Goal: Information Seeking & Learning: Compare options

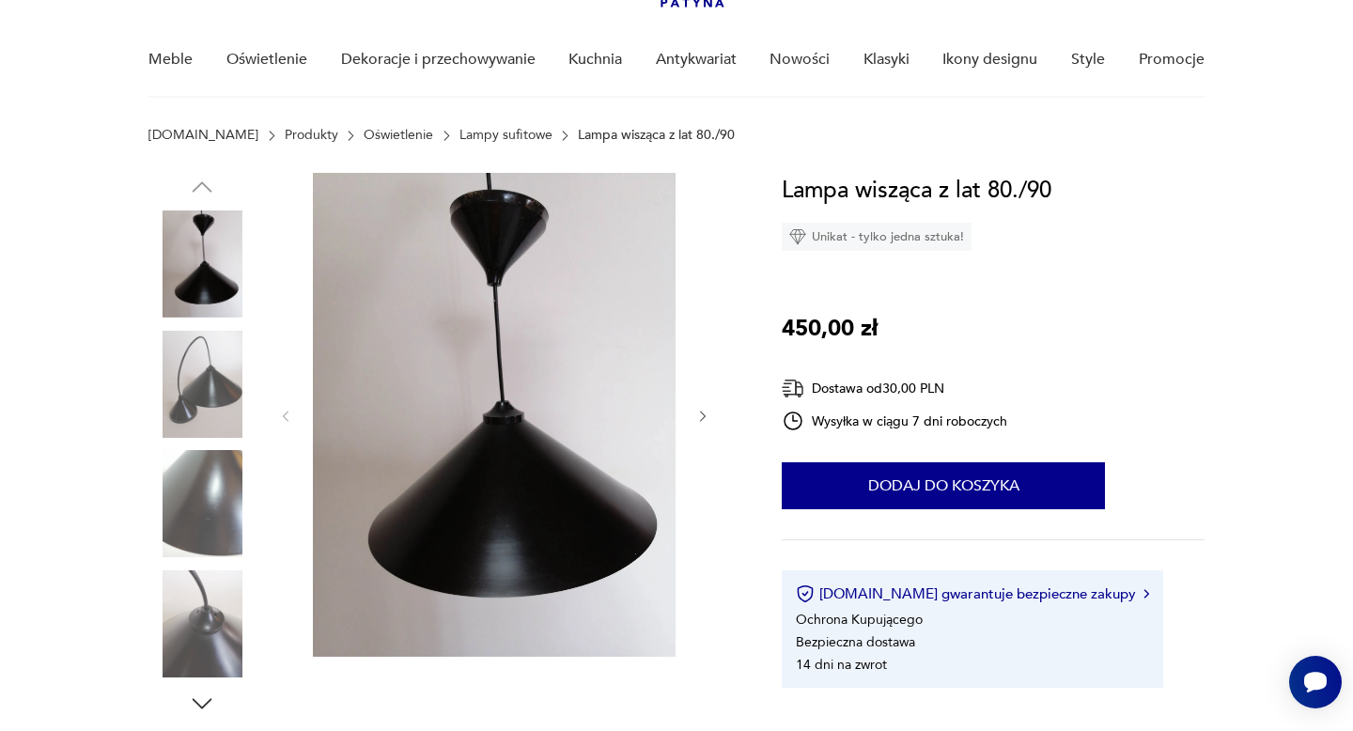
scroll to position [138, 0]
click at [206, 689] on icon "button" at bounding box center [202, 703] width 28 height 28
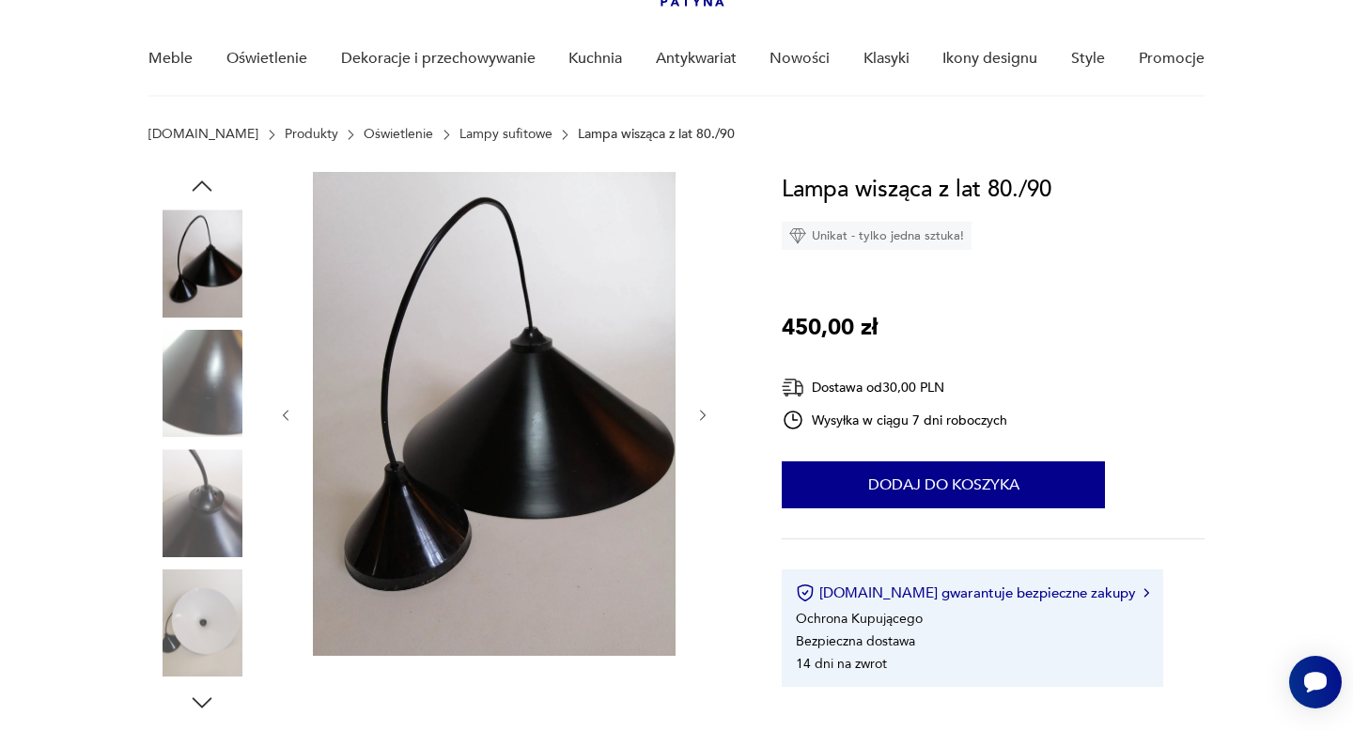
click at [210, 617] on img at bounding box center [201, 622] width 107 height 107
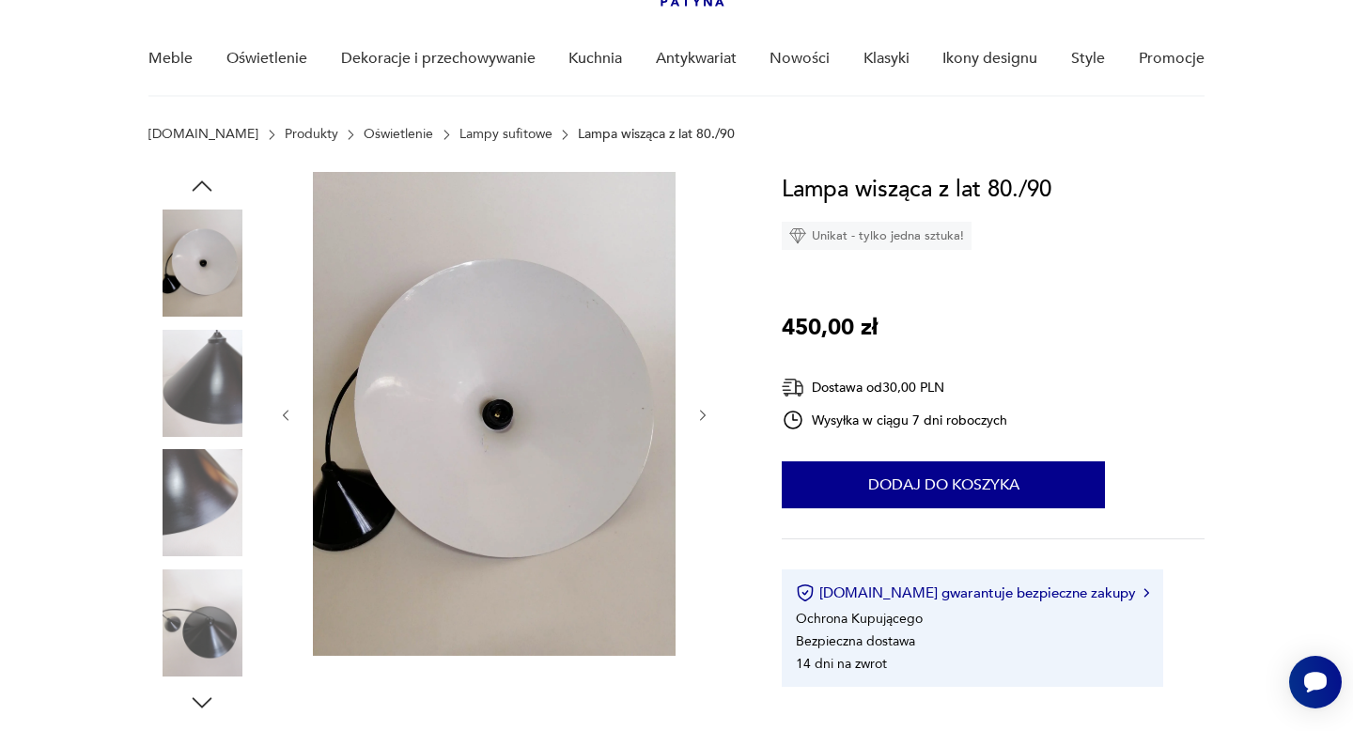
click at [704, 410] on icon "button" at bounding box center [703, 416] width 16 height 16
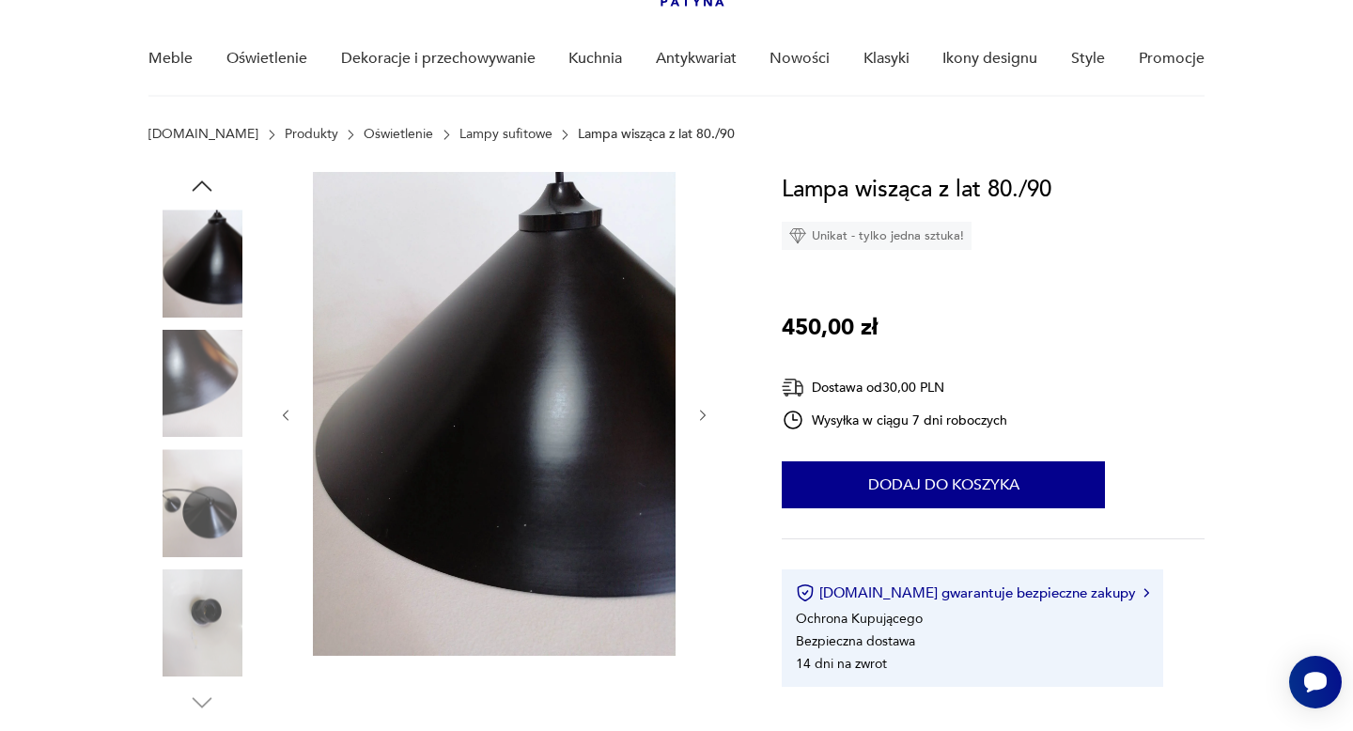
click at [459, 130] on link "Lampy sufitowe" at bounding box center [505, 134] width 93 height 15
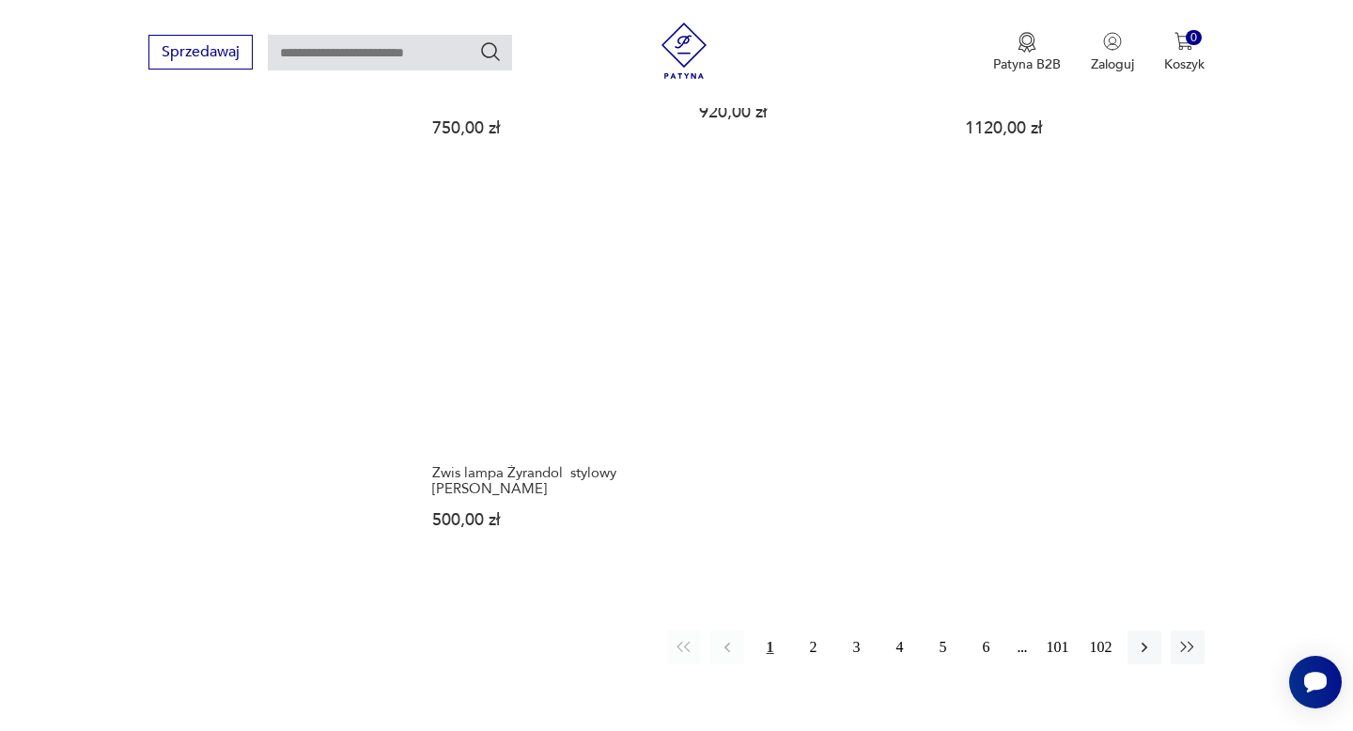
scroll to position [2605, 0]
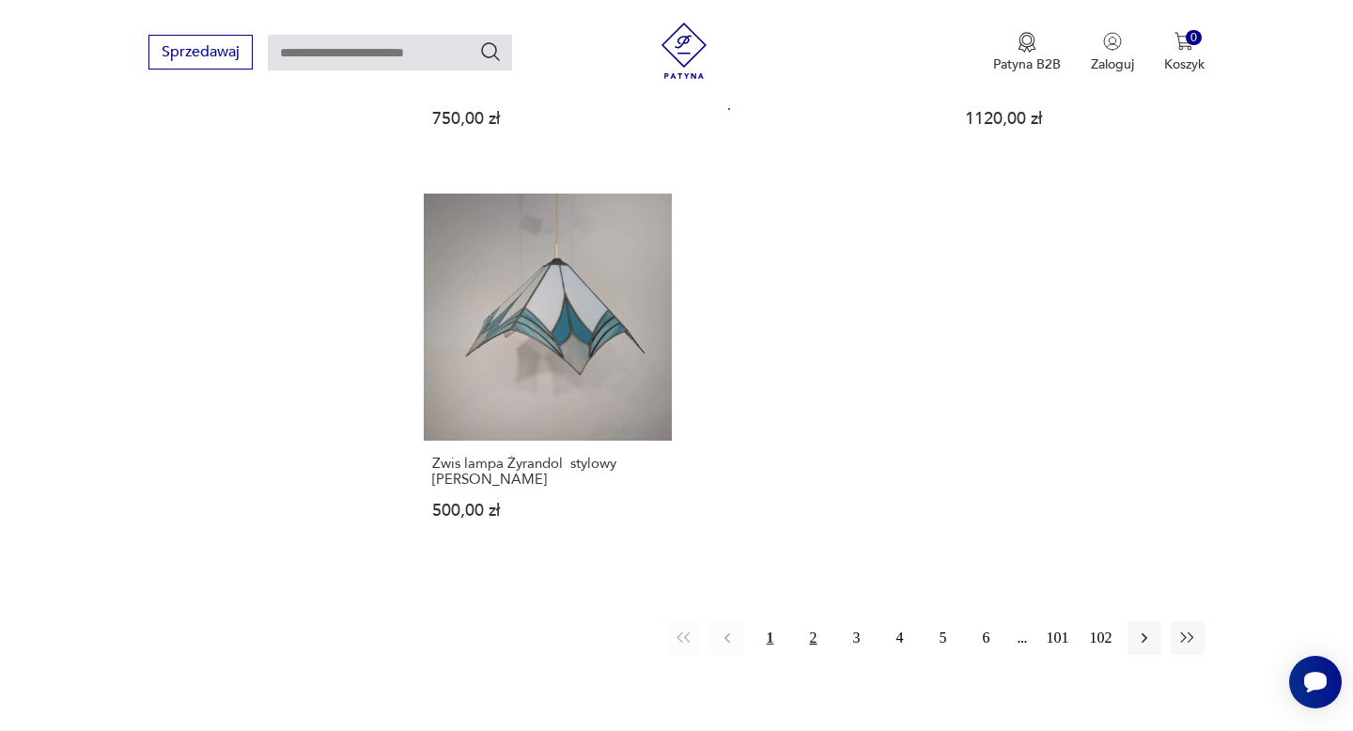
click at [811, 621] on button "2" at bounding box center [814, 638] width 34 height 34
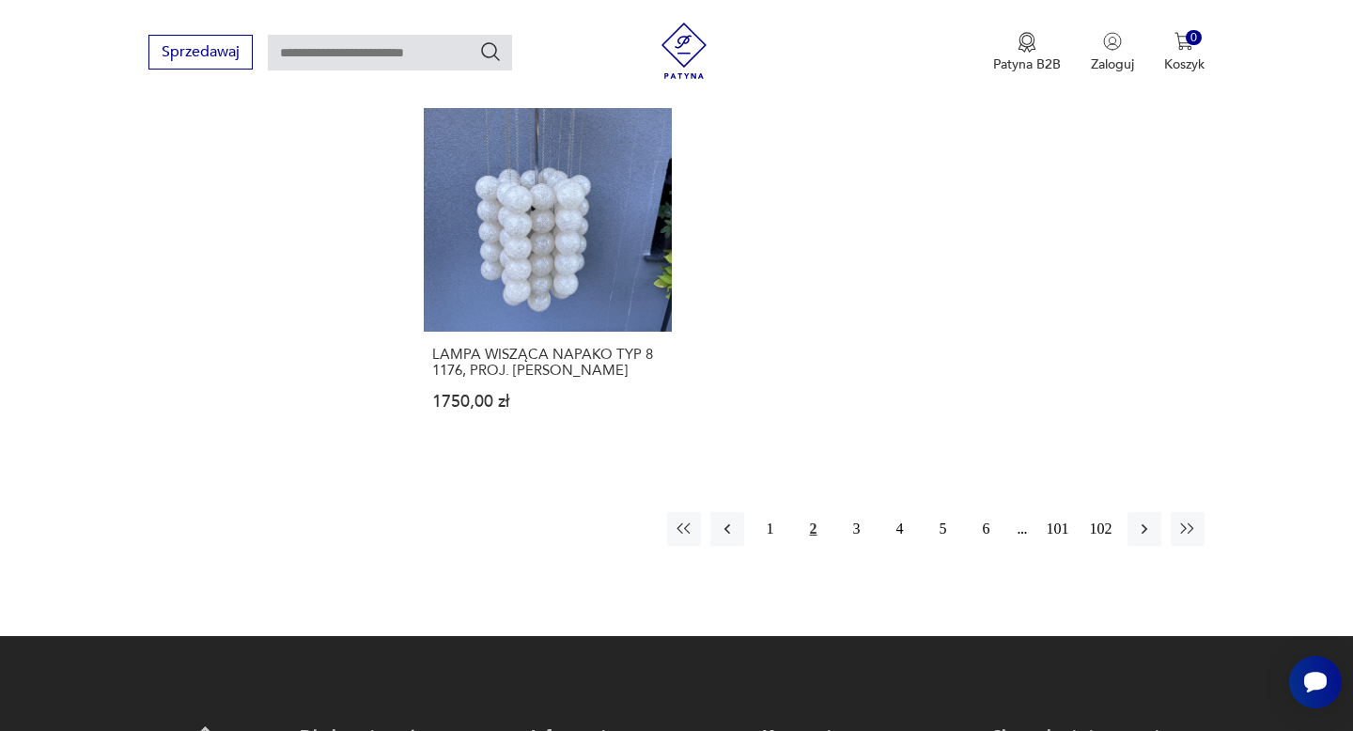
scroll to position [2678, 0]
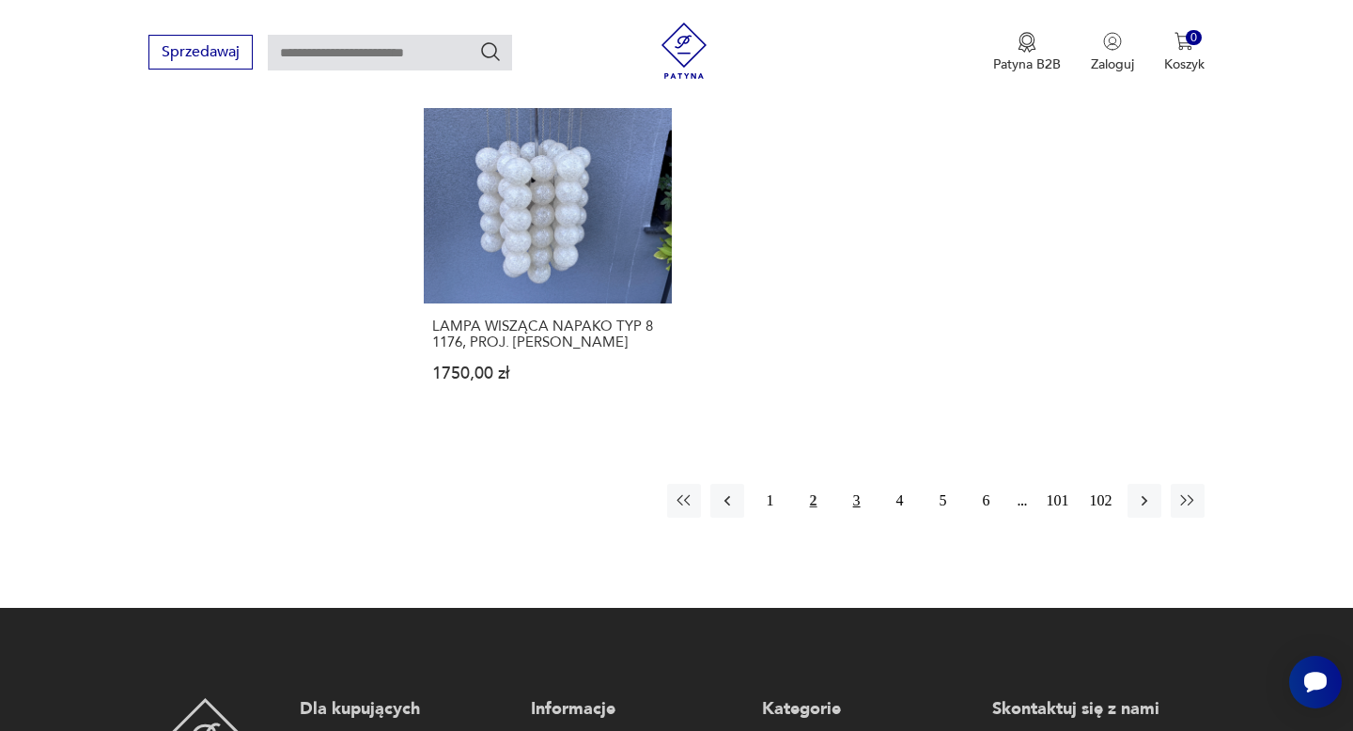
click at [863, 484] on button "3" at bounding box center [857, 501] width 34 height 34
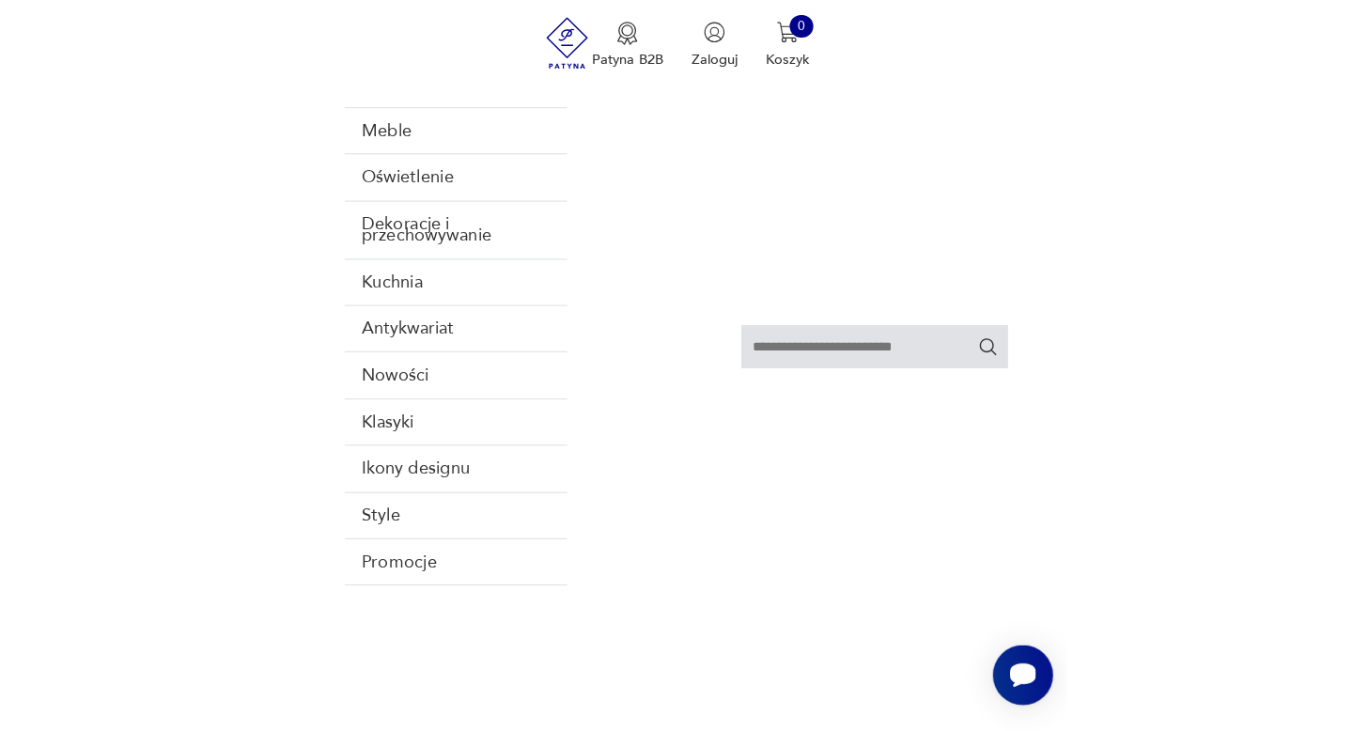
scroll to position [786, 0]
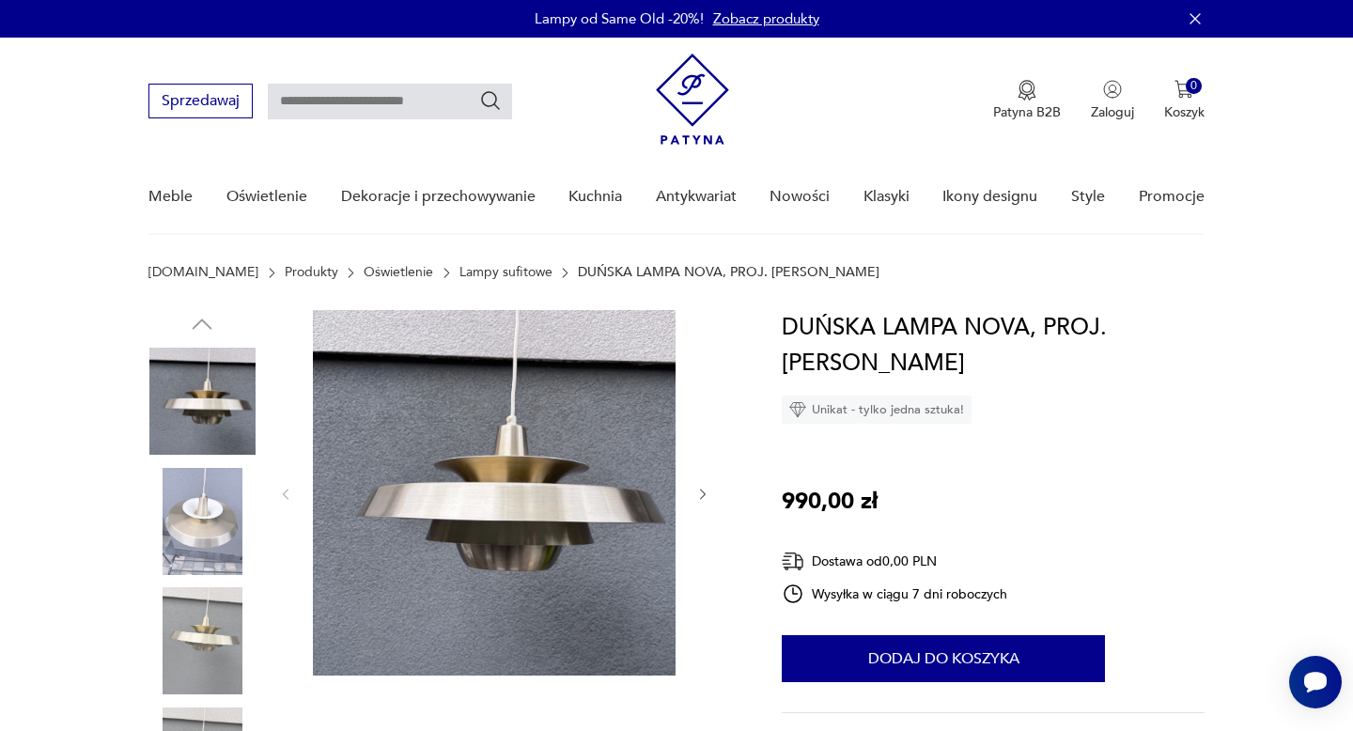
click at [698, 492] on icon "button" at bounding box center [703, 495] width 16 height 16
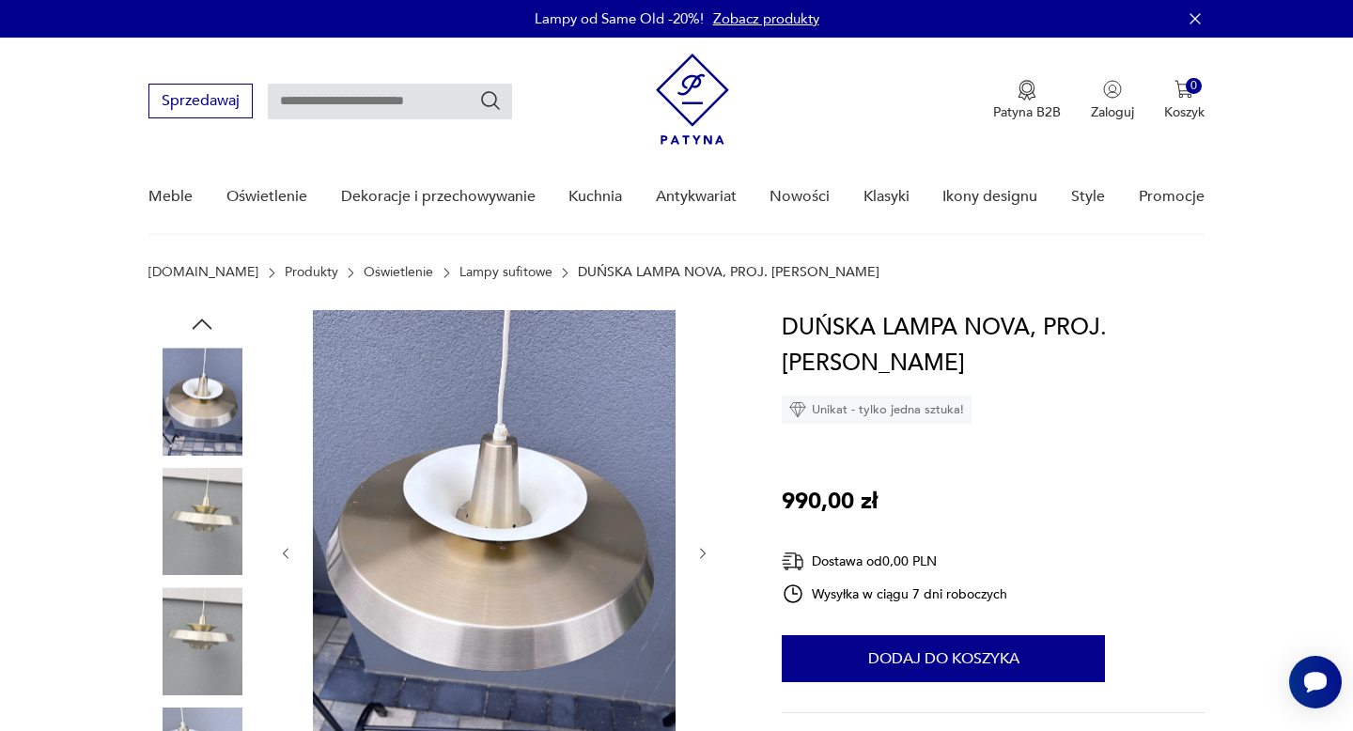
click at [699, 491] on div at bounding box center [494, 553] width 432 height 487
click at [706, 493] on div at bounding box center [494, 553] width 432 height 487
click at [704, 552] on icon "button" at bounding box center [703, 553] width 6 height 11
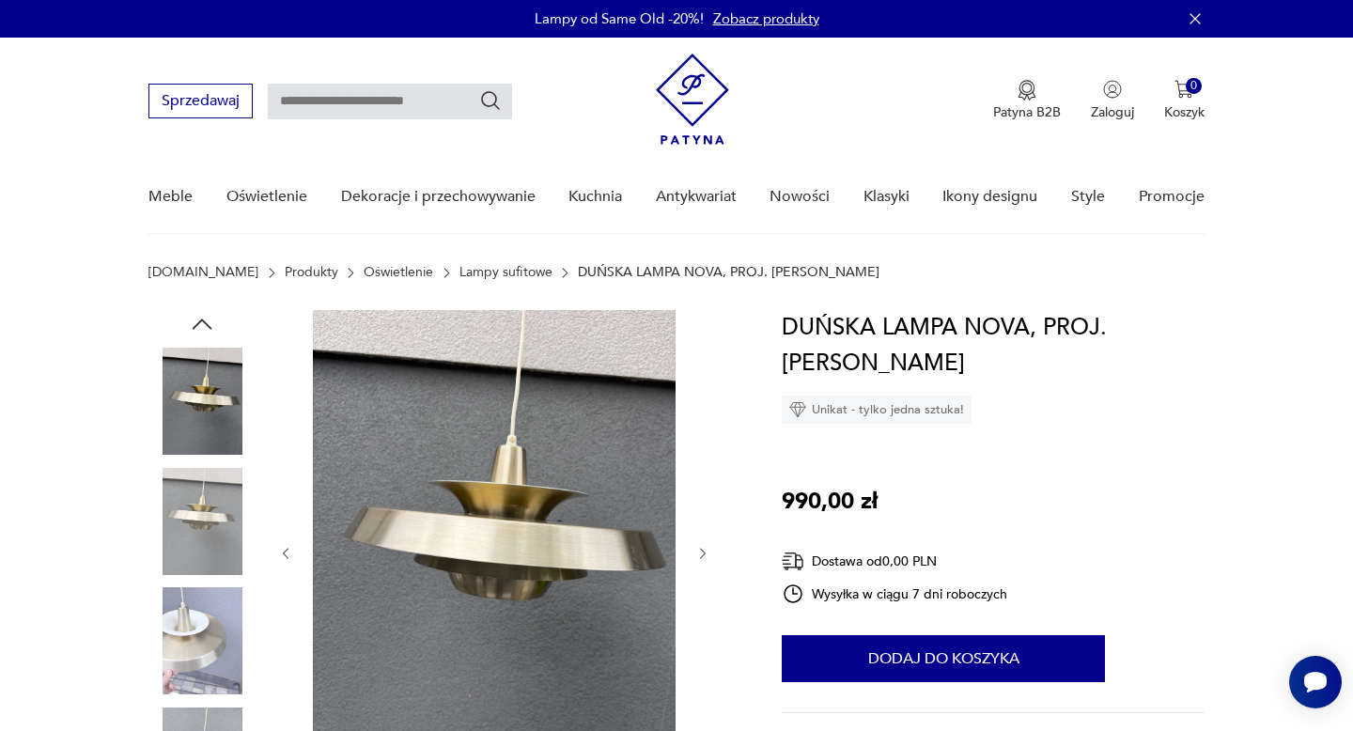
click at [704, 552] on icon "button" at bounding box center [703, 553] width 6 height 11
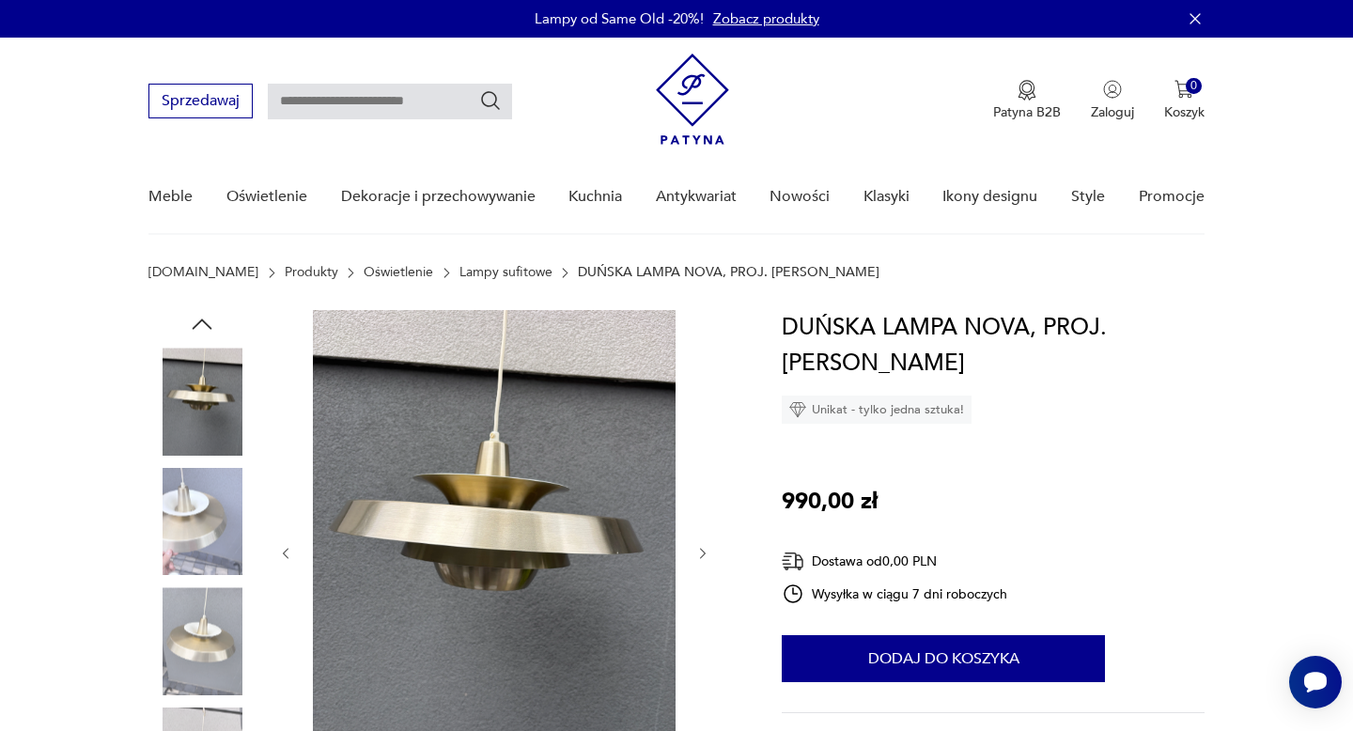
click at [704, 552] on icon "button" at bounding box center [703, 553] width 6 height 11
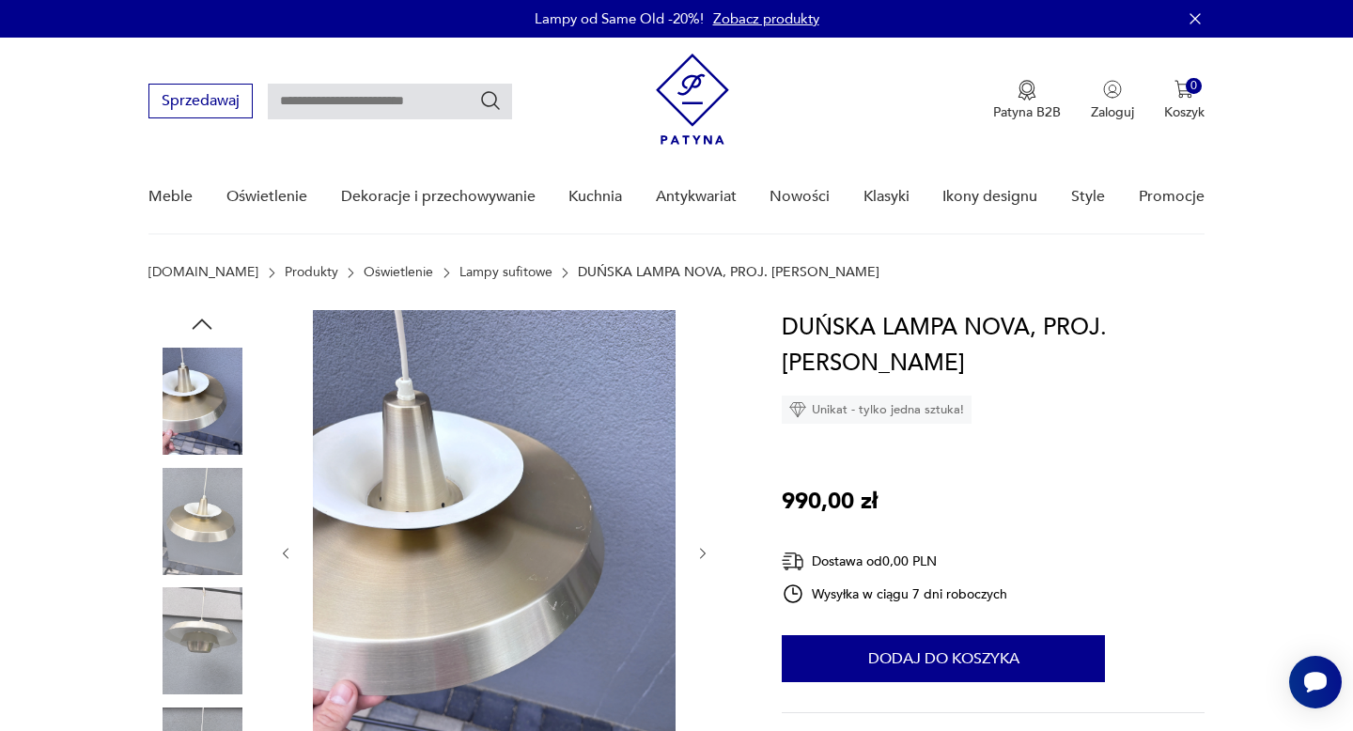
click at [704, 552] on icon "button" at bounding box center [703, 553] width 6 height 11
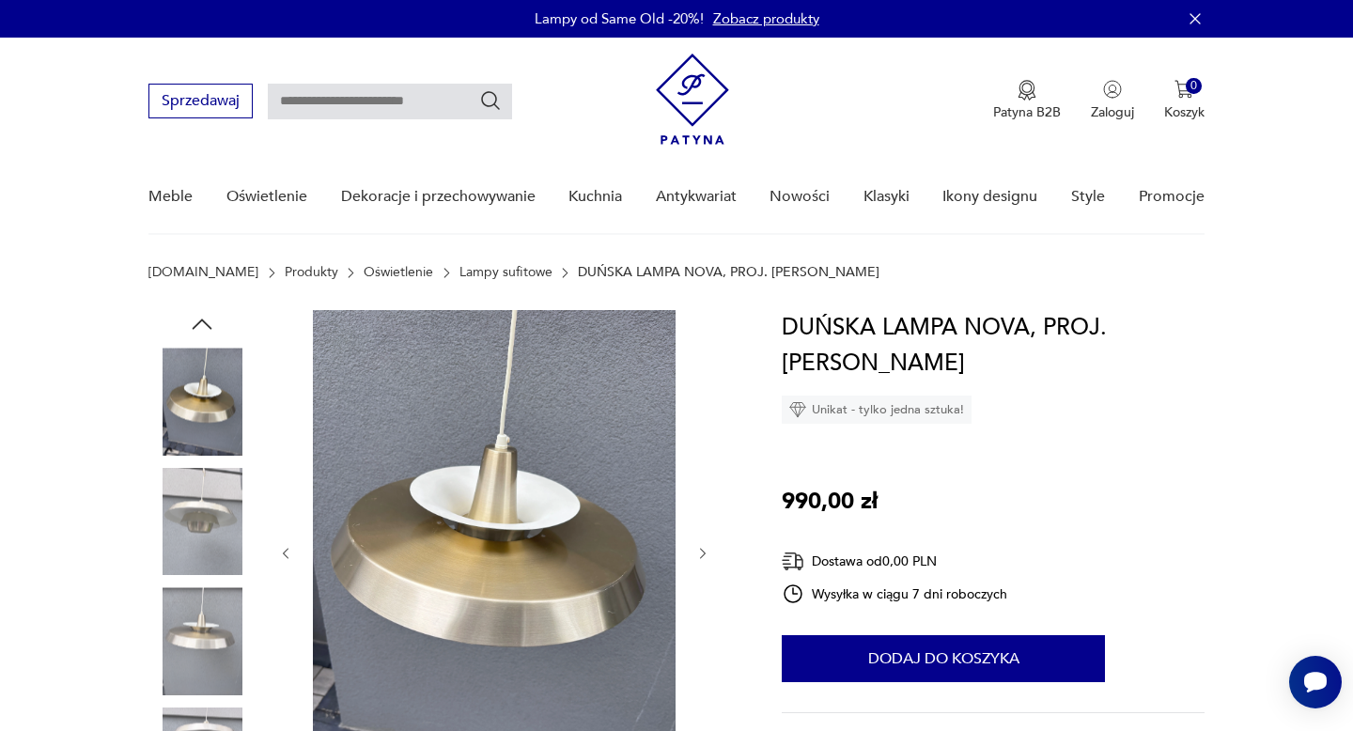
click at [704, 552] on icon "button" at bounding box center [703, 553] width 6 height 11
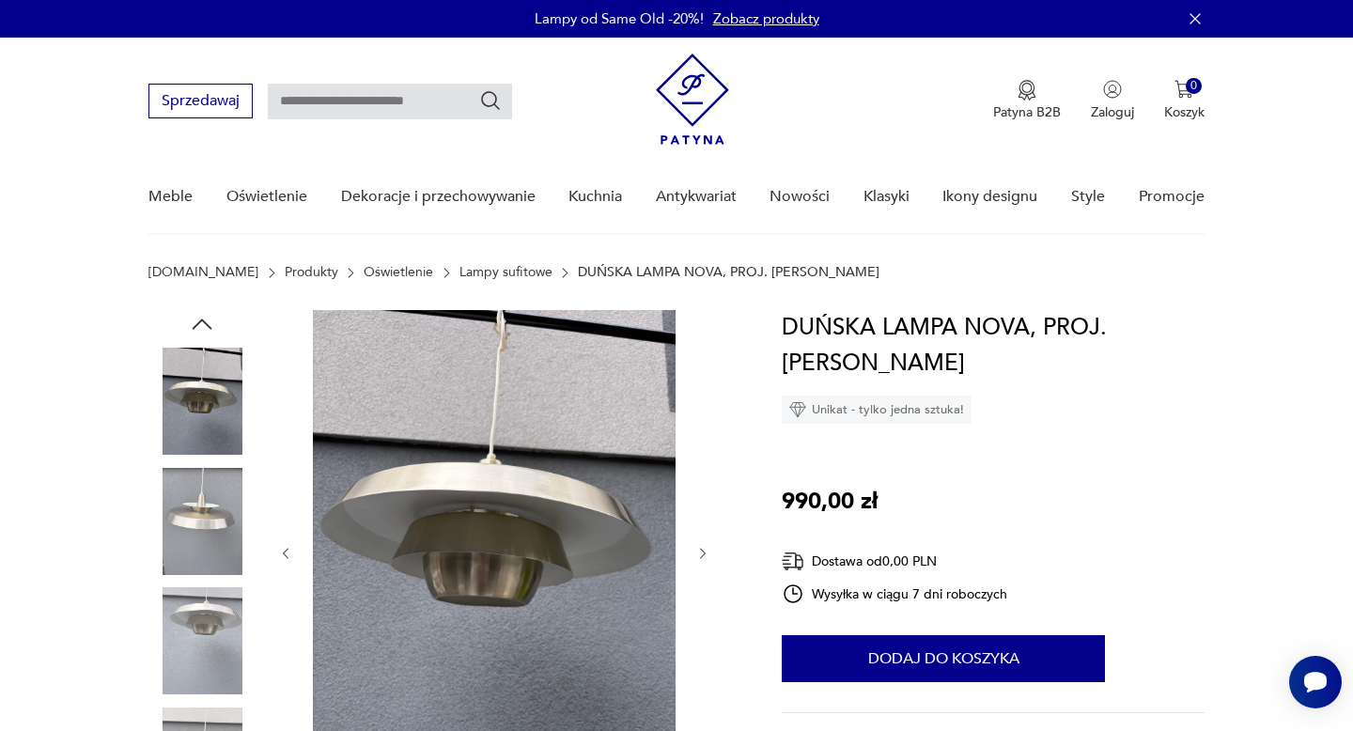
click at [704, 552] on icon "button" at bounding box center [703, 553] width 6 height 11
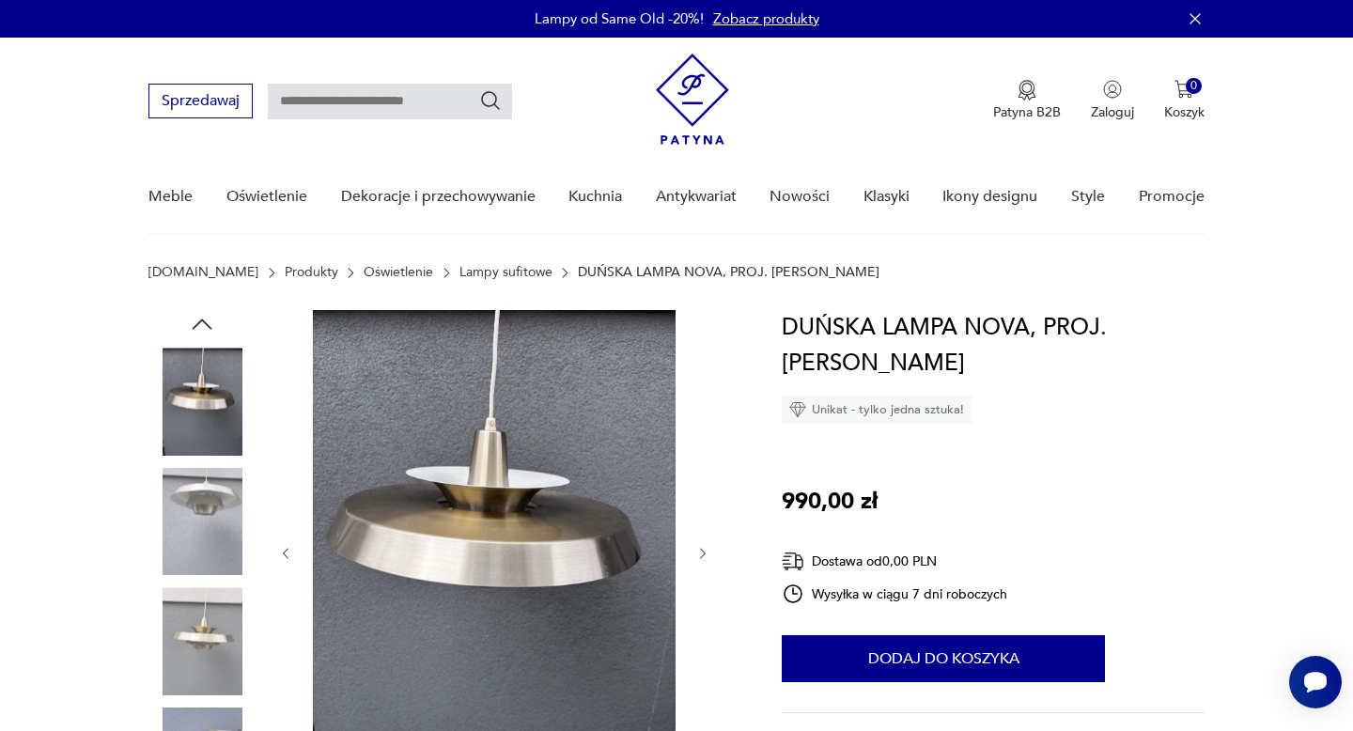
click at [704, 552] on icon "button" at bounding box center [703, 553] width 6 height 11
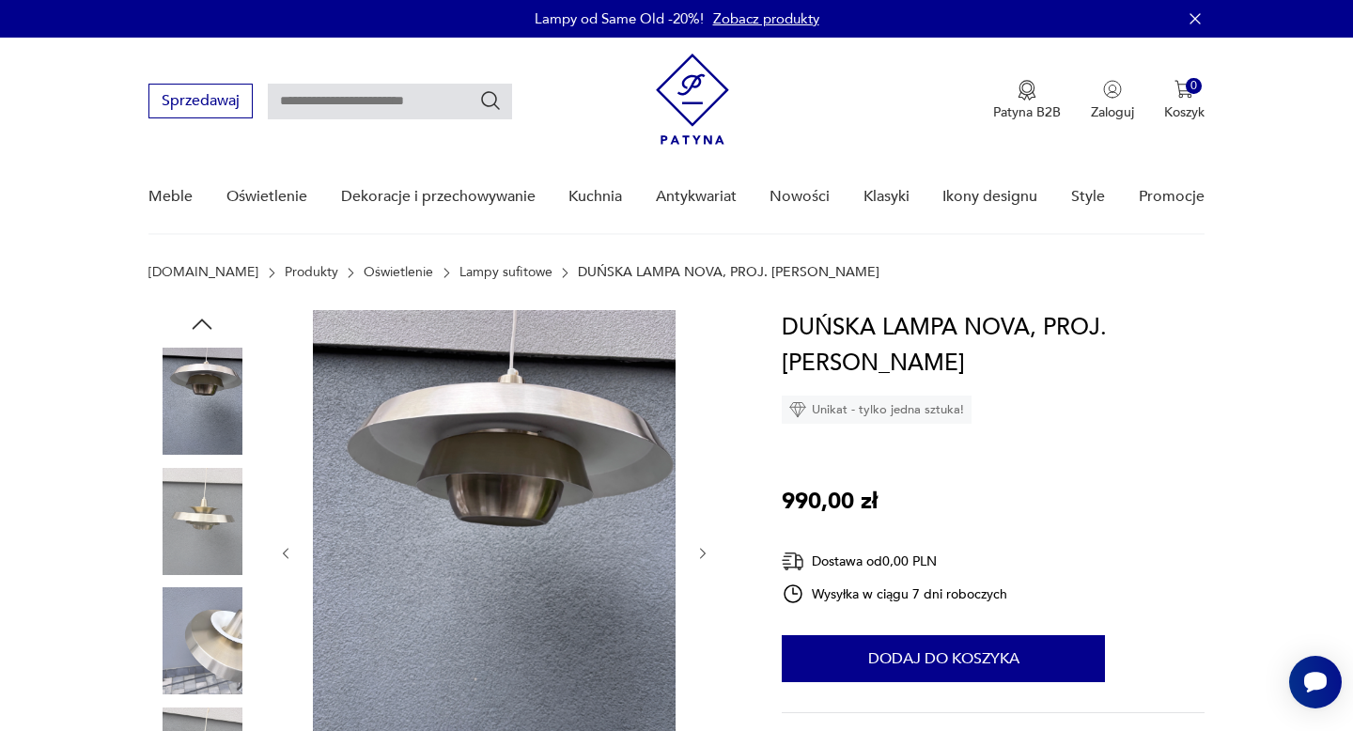
click at [704, 552] on icon "button" at bounding box center [703, 553] width 6 height 11
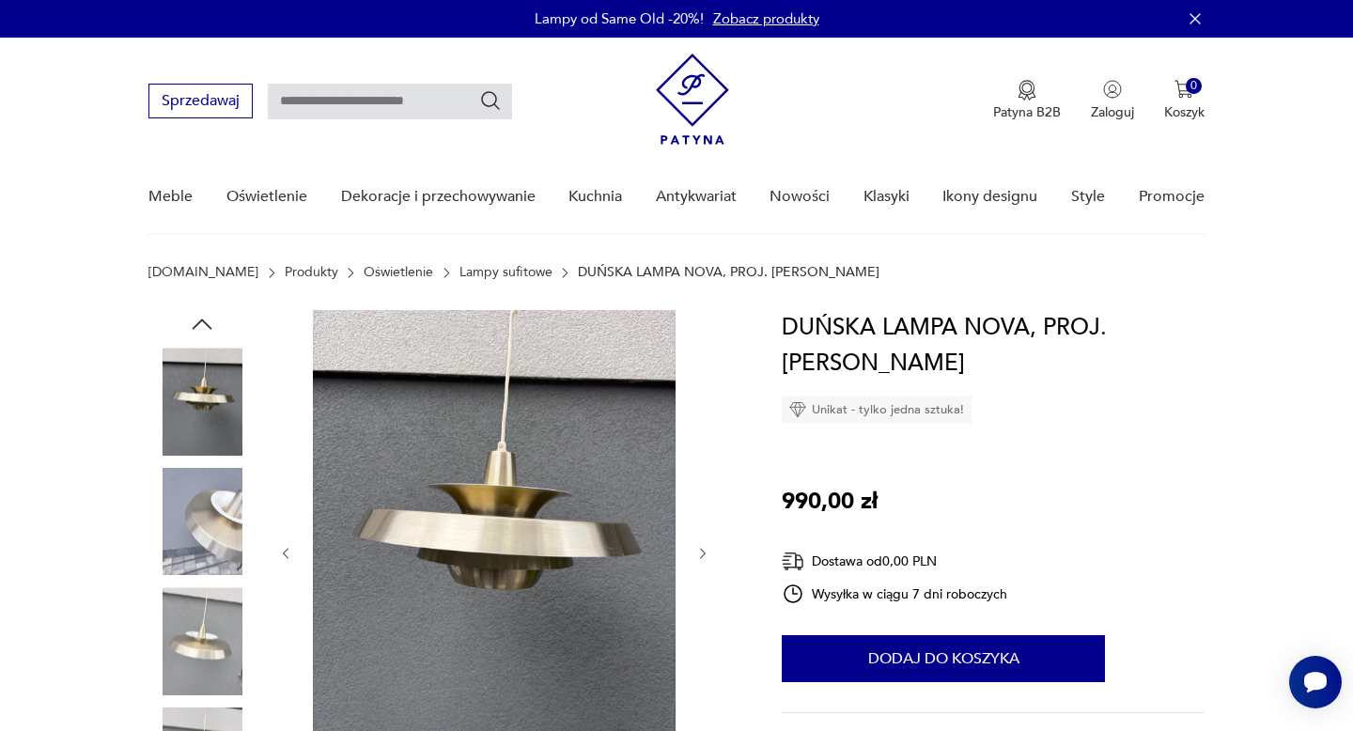
click at [704, 552] on icon "button" at bounding box center [703, 553] width 6 height 11
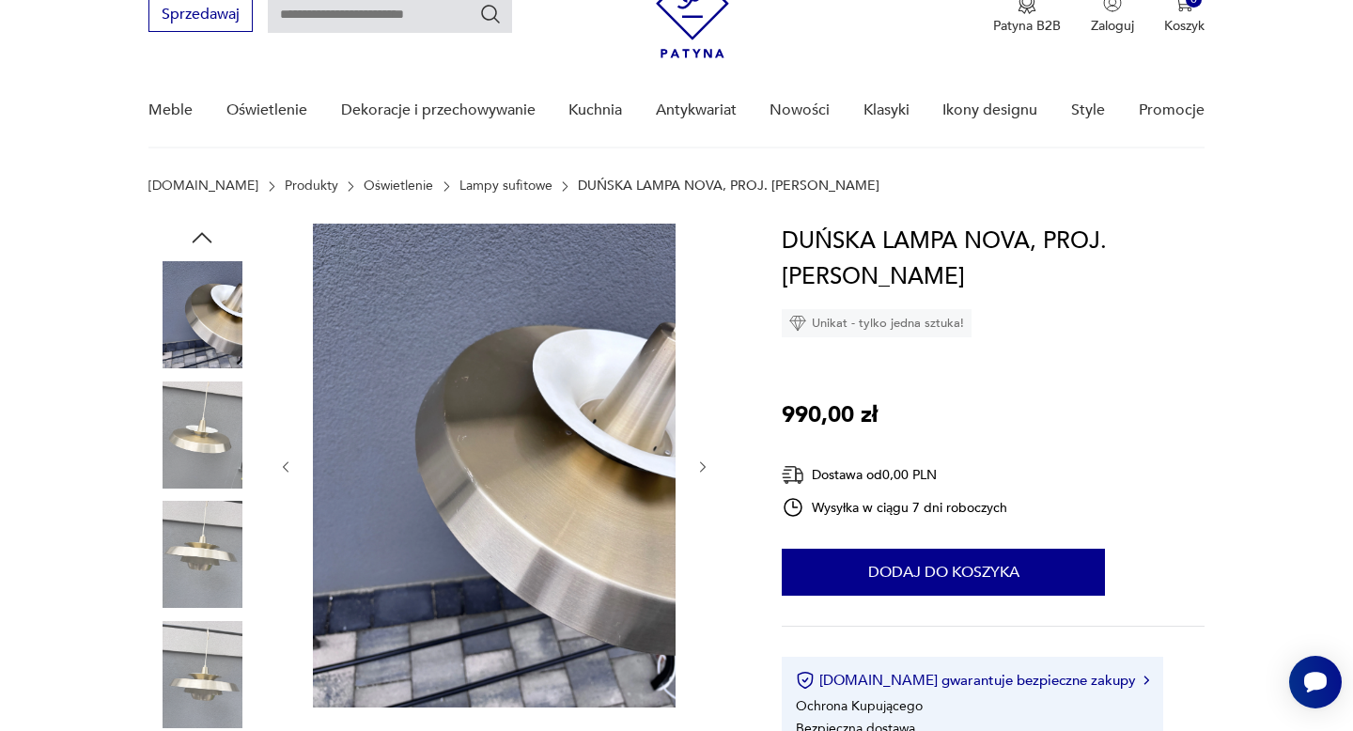
scroll to position [117, 0]
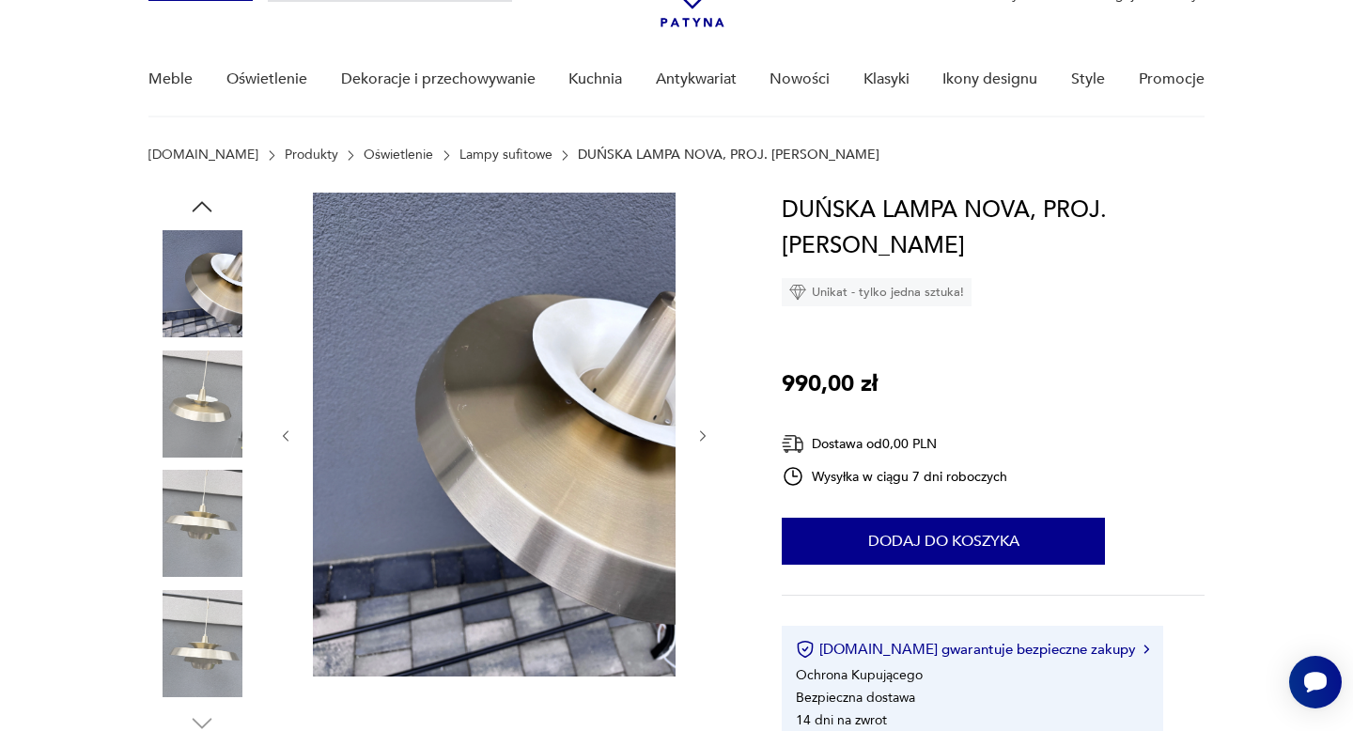
click at [194, 501] on img at bounding box center [201, 523] width 107 height 107
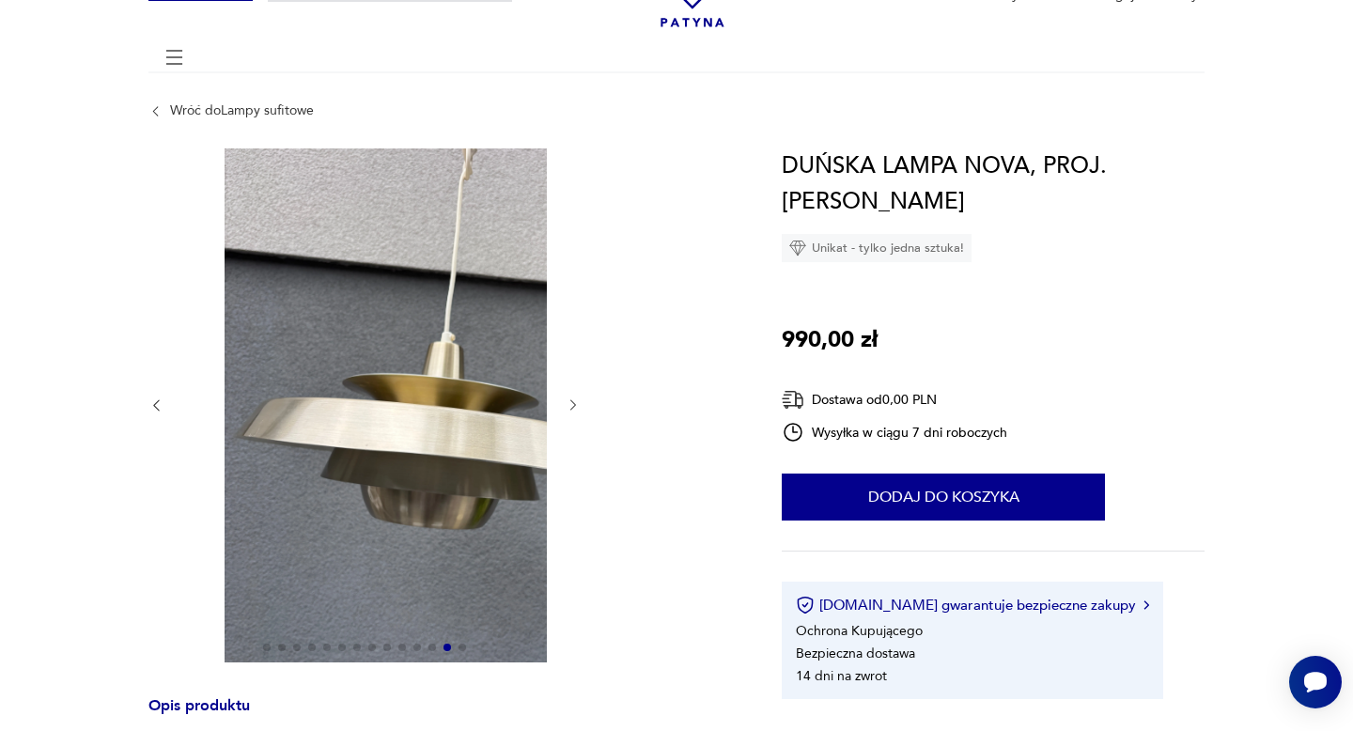
scroll to position [0, 0]
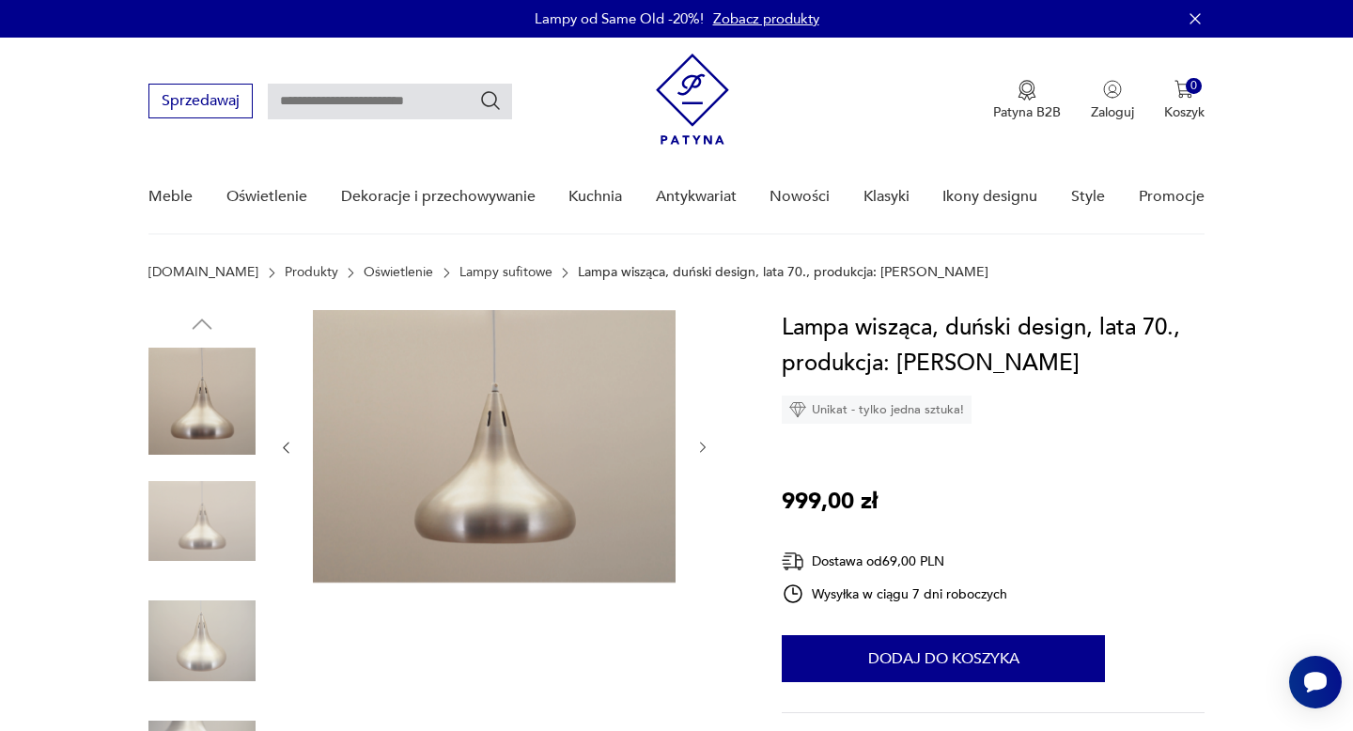
click at [680, 444] on div at bounding box center [494, 447] width 432 height 275
click at [680, 444] on icon "button" at bounding box center [703, 448] width 6 height 11
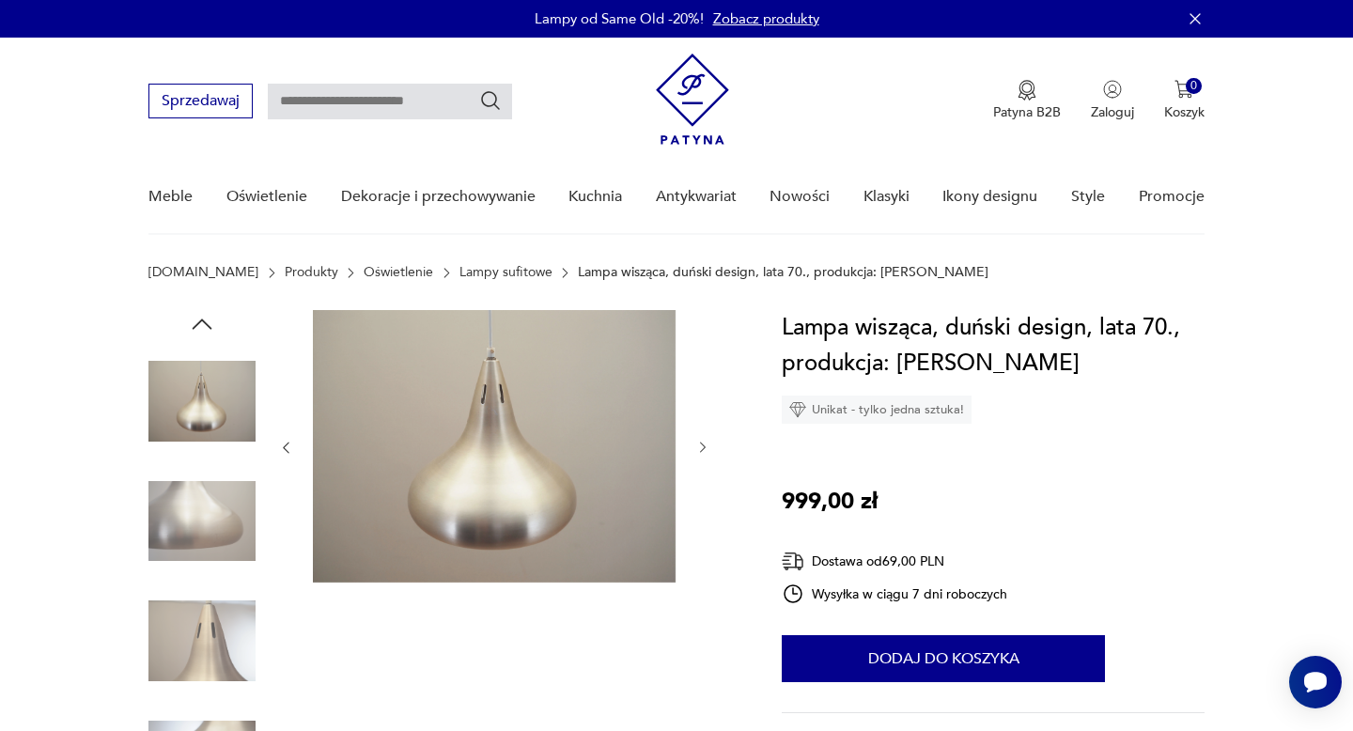
click at [680, 444] on icon "button" at bounding box center [703, 448] width 16 height 16
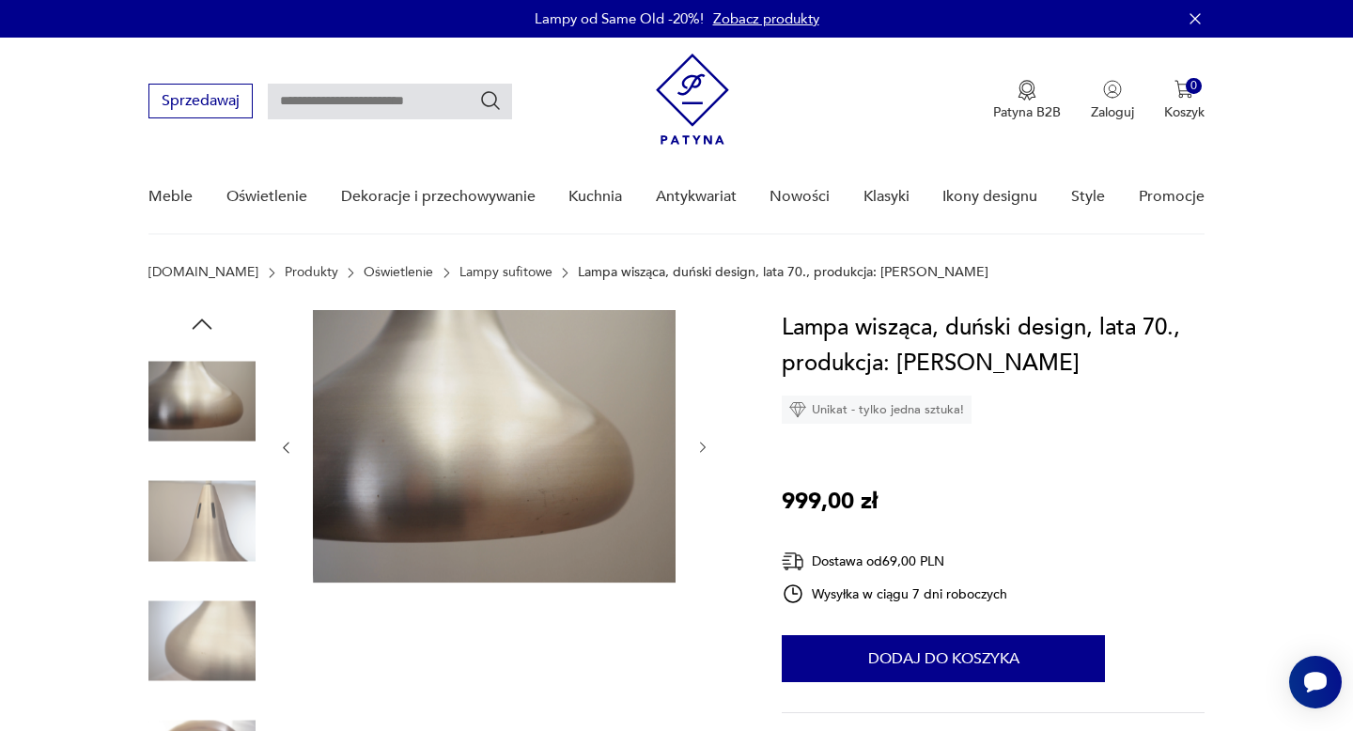
click at [680, 444] on icon "button" at bounding box center [703, 448] width 16 height 16
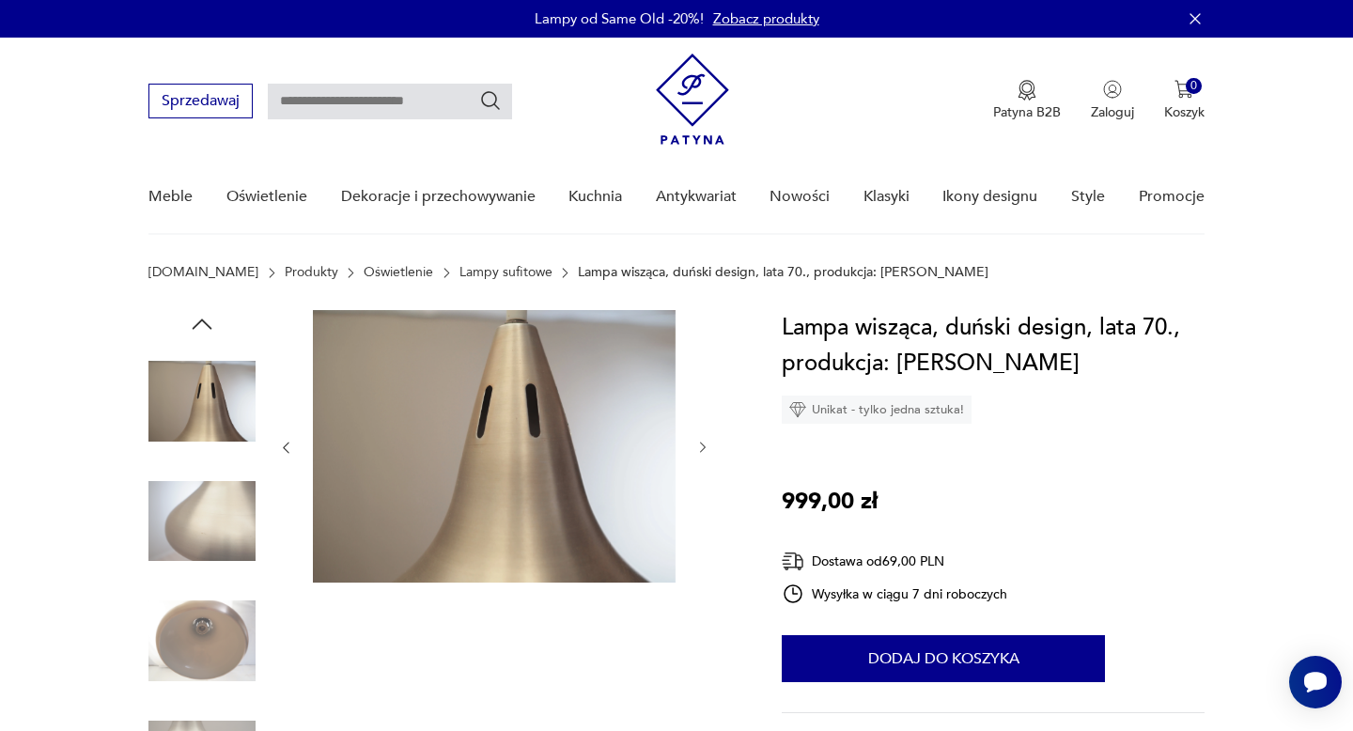
click at [680, 444] on icon "button" at bounding box center [703, 448] width 16 height 16
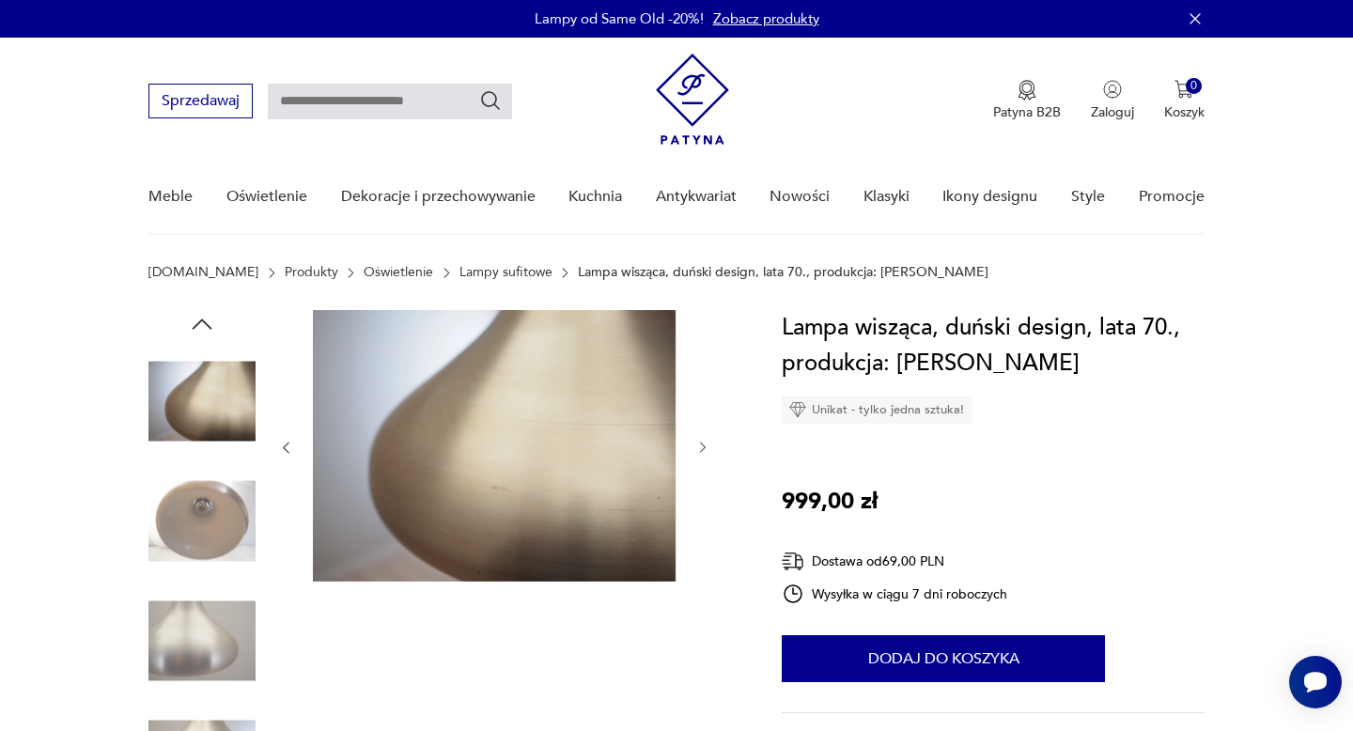
click at [680, 445] on icon "button" at bounding box center [703, 448] width 16 height 16
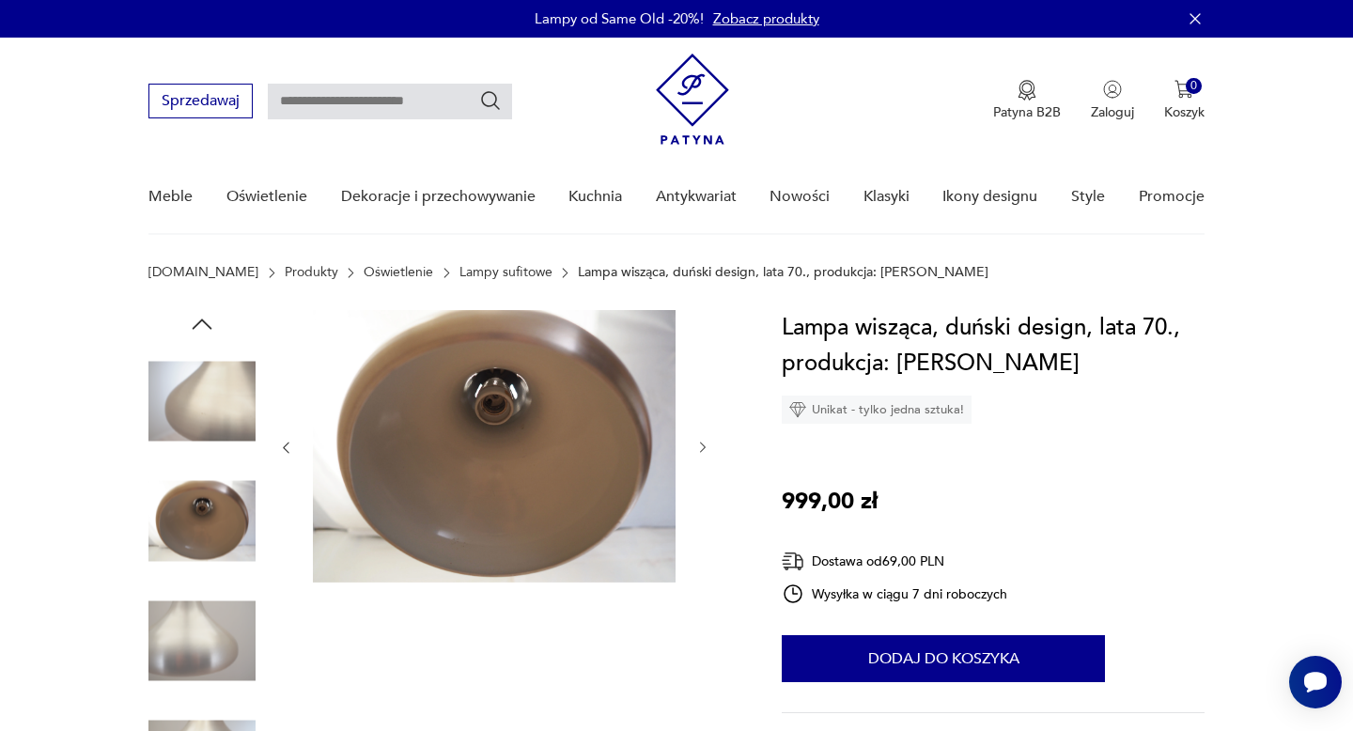
click at [680, 445] on icon "button" at bounding box center [703, 448] width 16 height 16
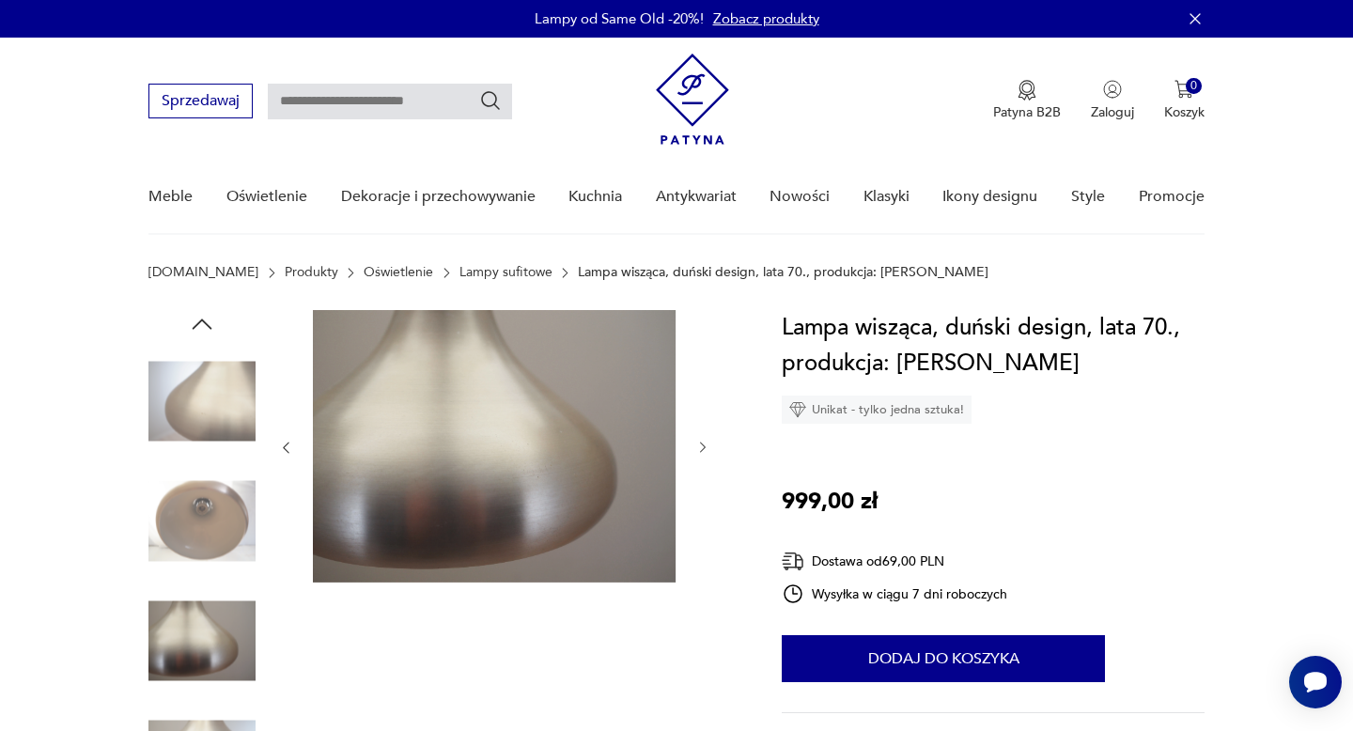
click at [680, 445] on icon "button" at bounding box center [703, 448] width 16 height 16
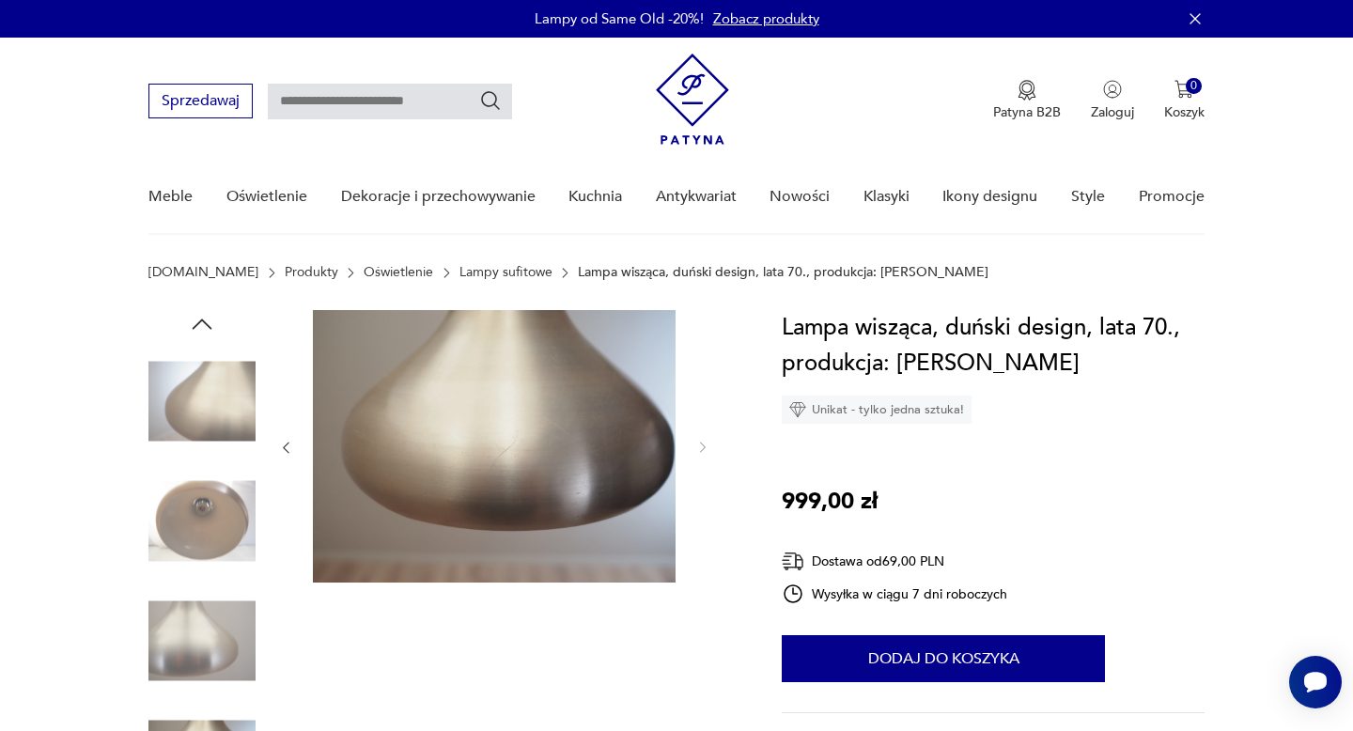
click at [197, 315] on icon "button" at bounding box center [202, 324] width 28 height 28
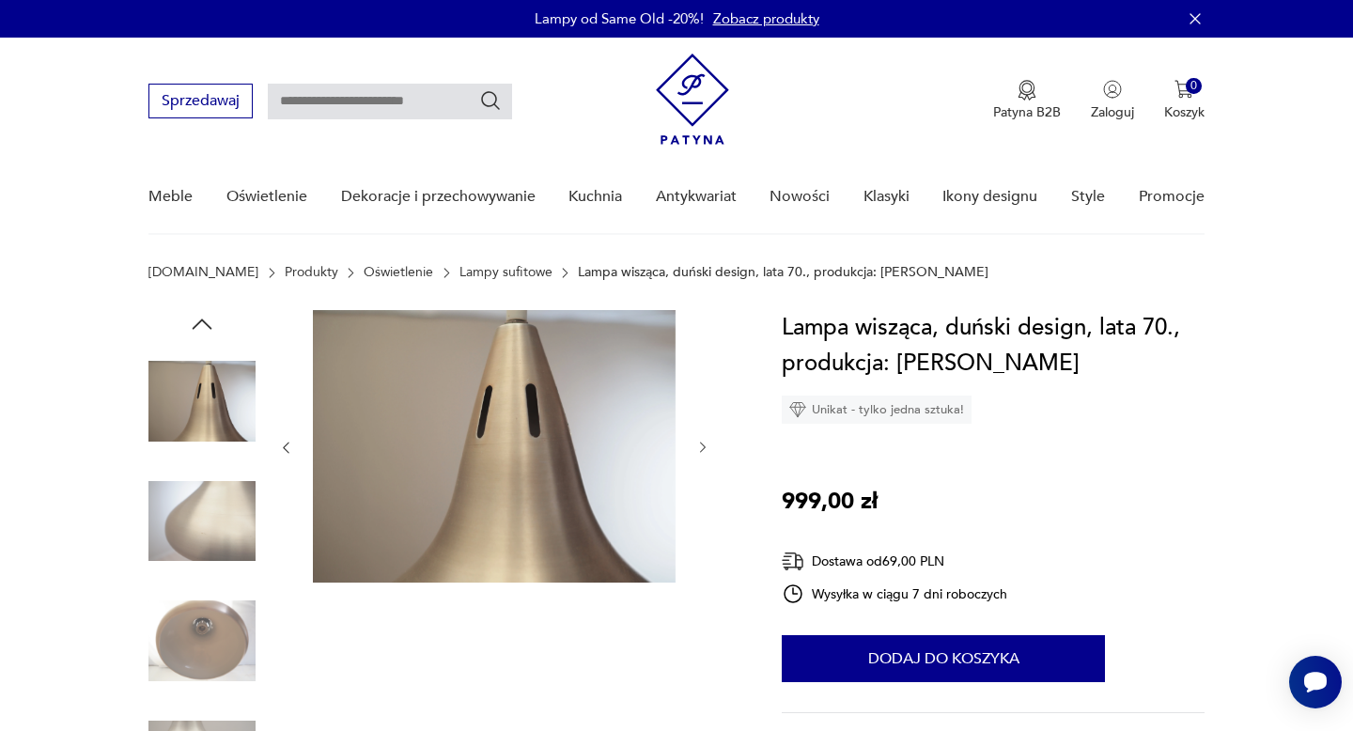
click at [197, 315] on icon "button" at bounding box center [202, 324] width 28 height 28
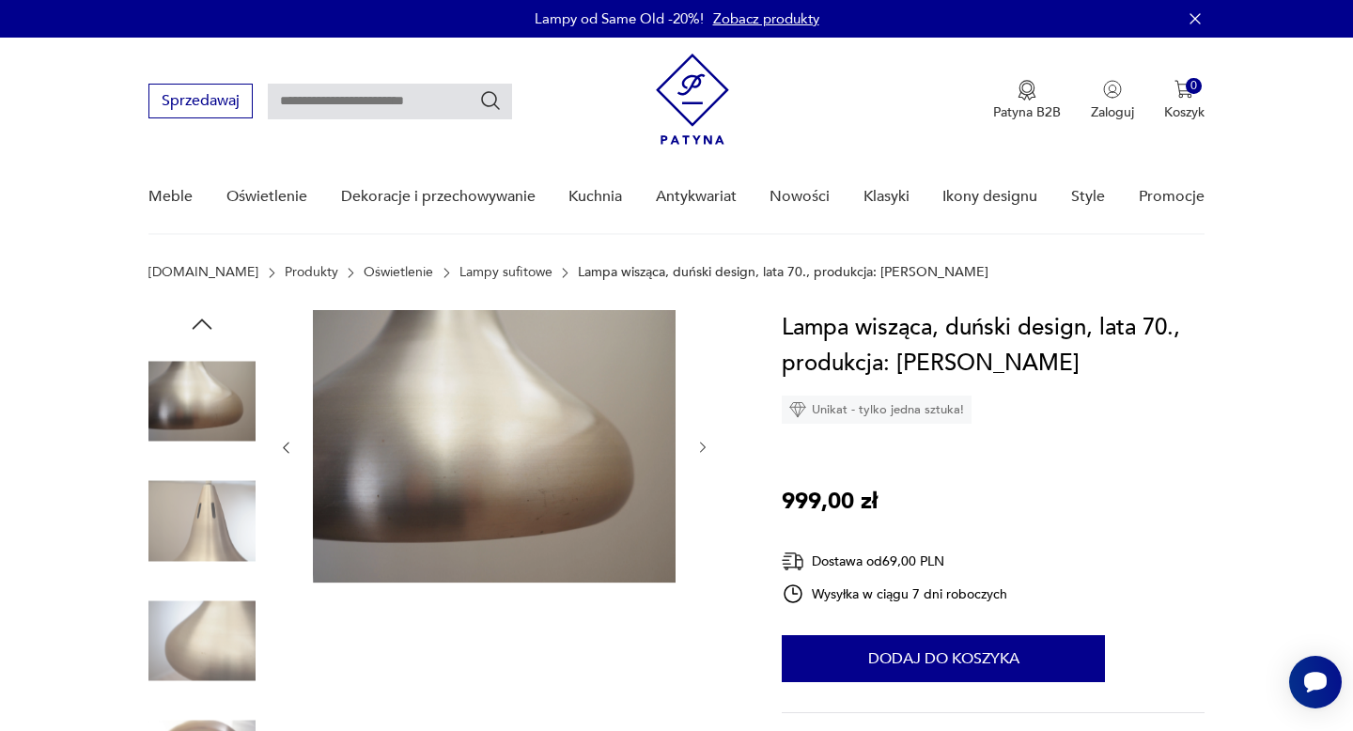
click at [197, 315] on icon "button" at bounding box center [202, 324] width 28 height 28
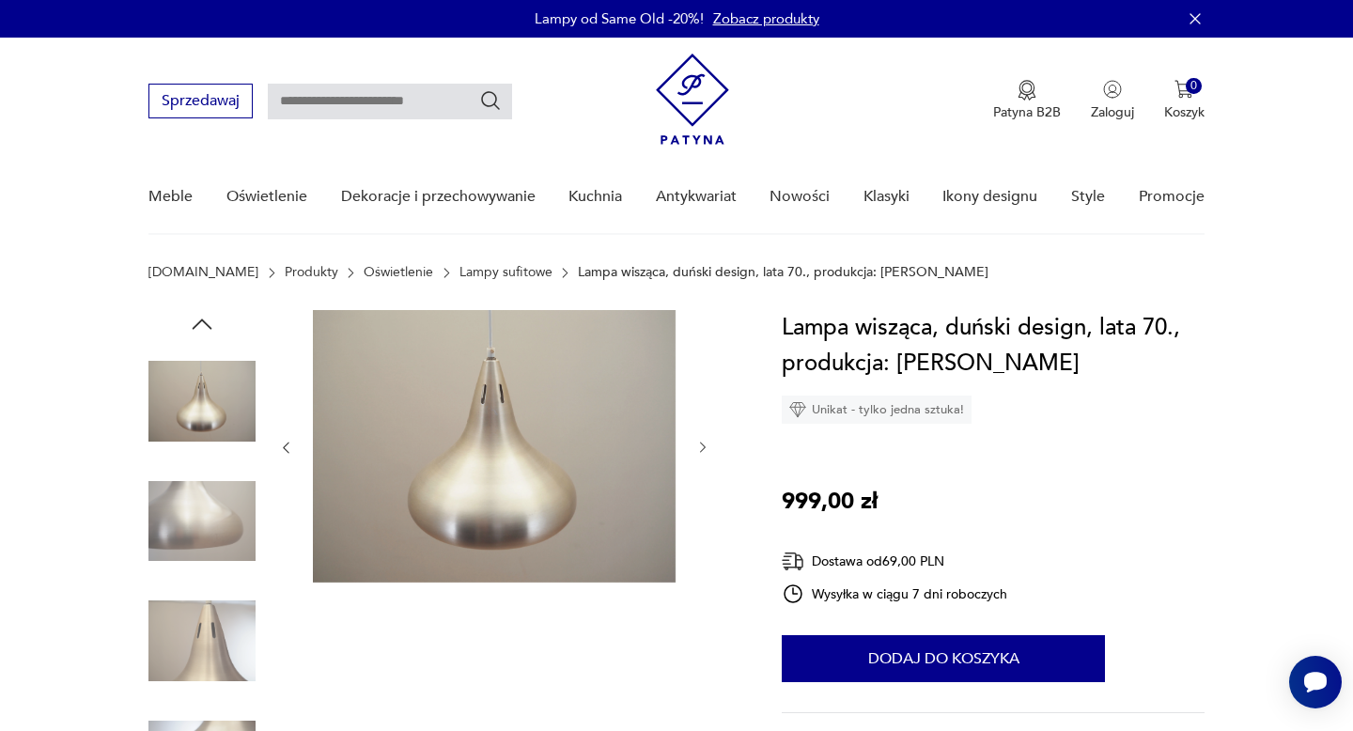
click at [197, 315] on icon "button" at bounding box center [202, 324] width 28 height 28
